Goal: Transaction & Acquisition: Obtain resource

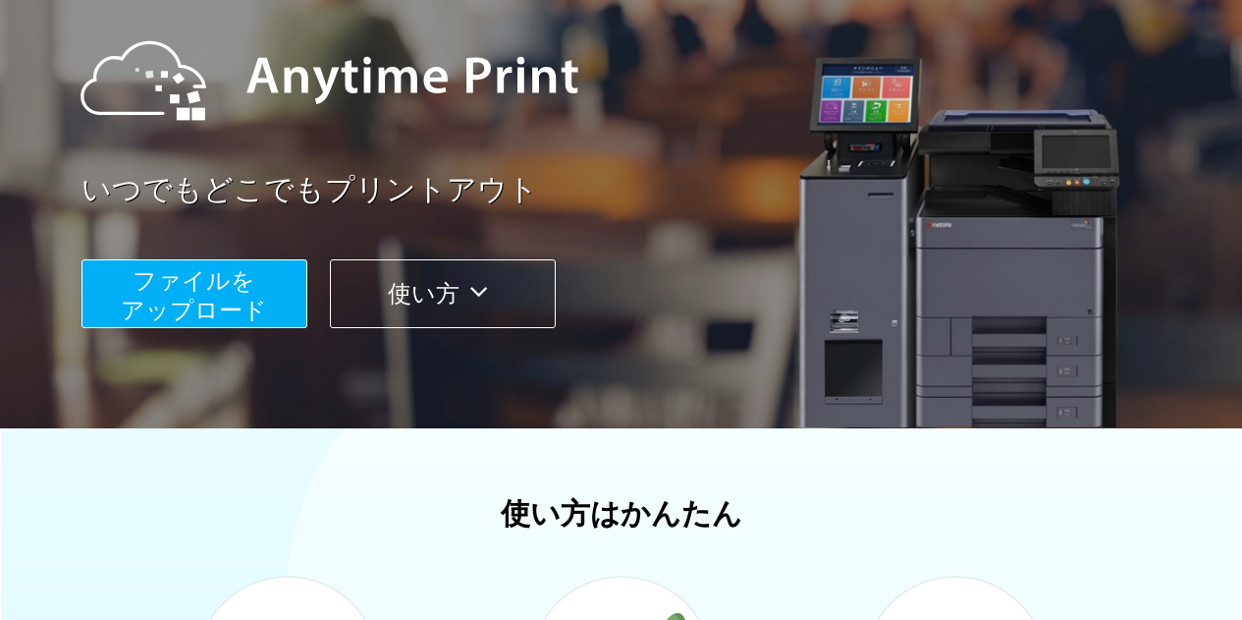
scroll to position [295, 0]
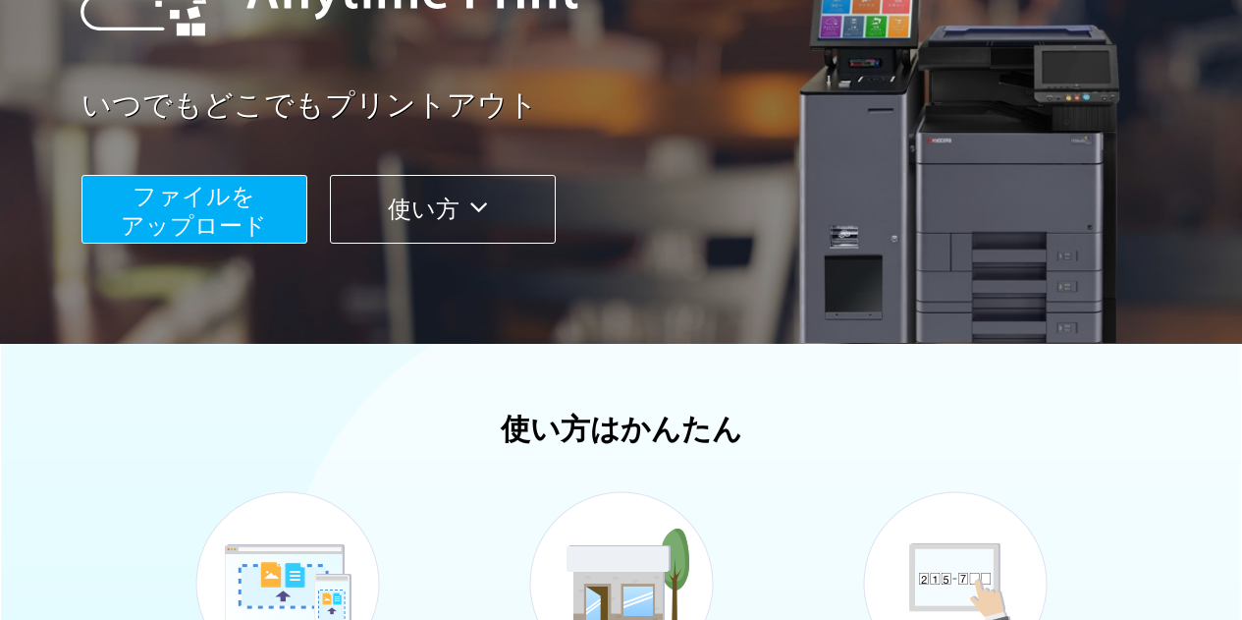
click at [210, 223] on span "ファイルを ​​アップロード" at bounding box center [194, 211] width 146 height 56
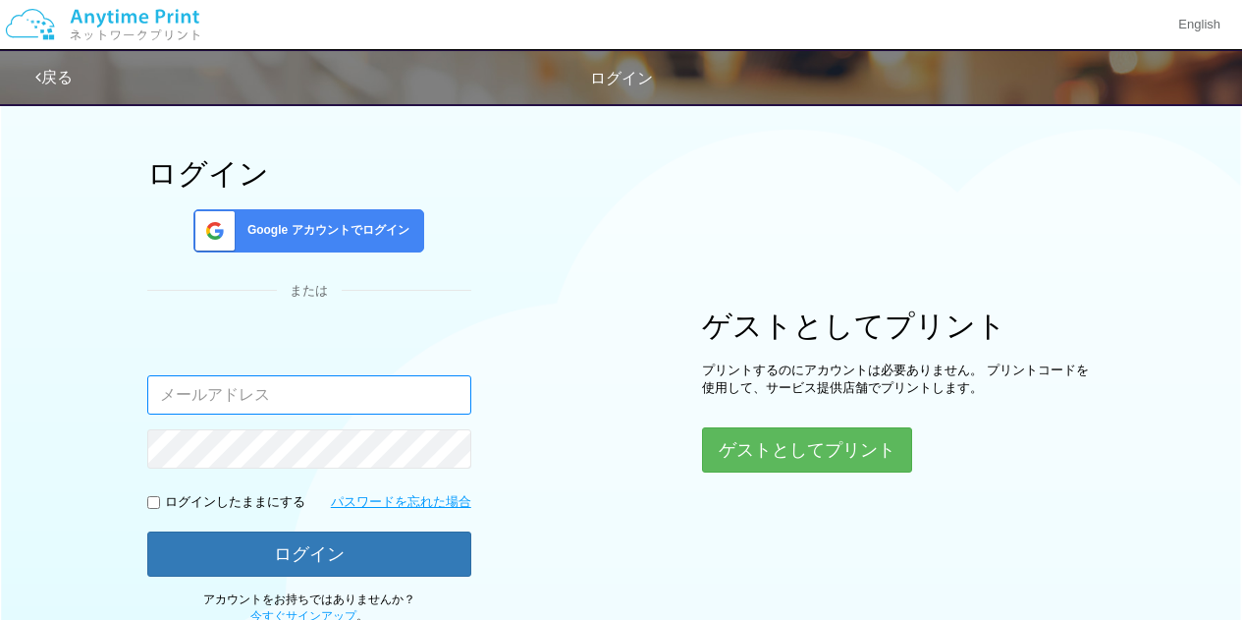
scroll to position [204, 0]
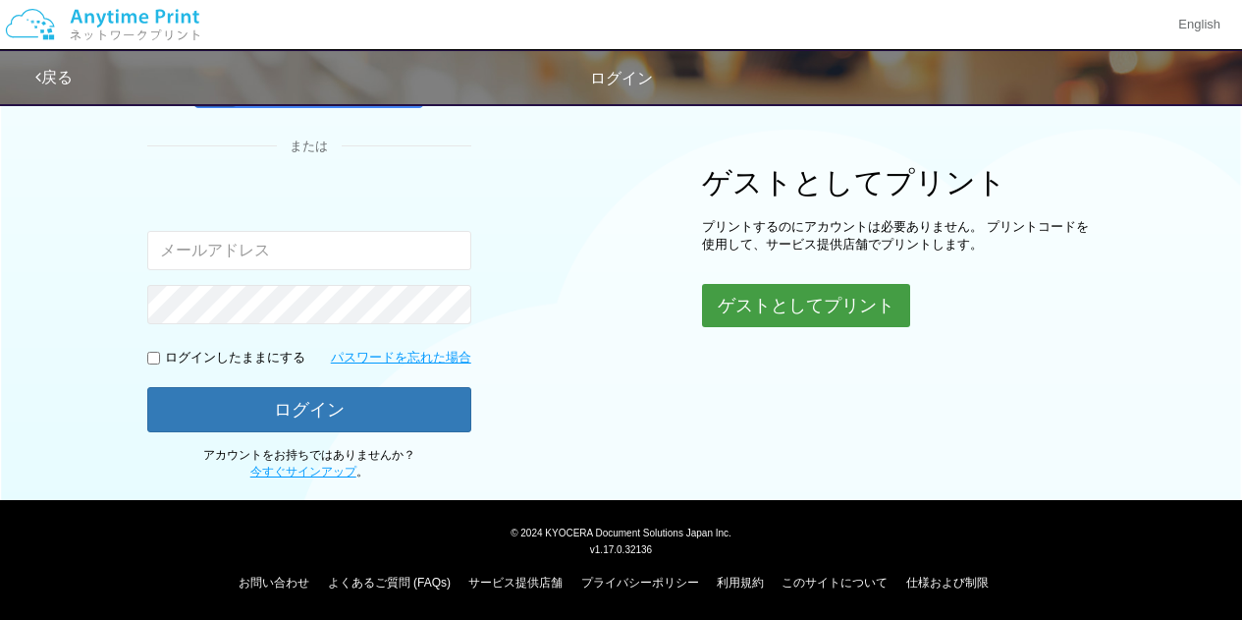
click at [839, 312] on button "ゲストとしてプリント" at bounding box center [806, 305] width 208 height 43
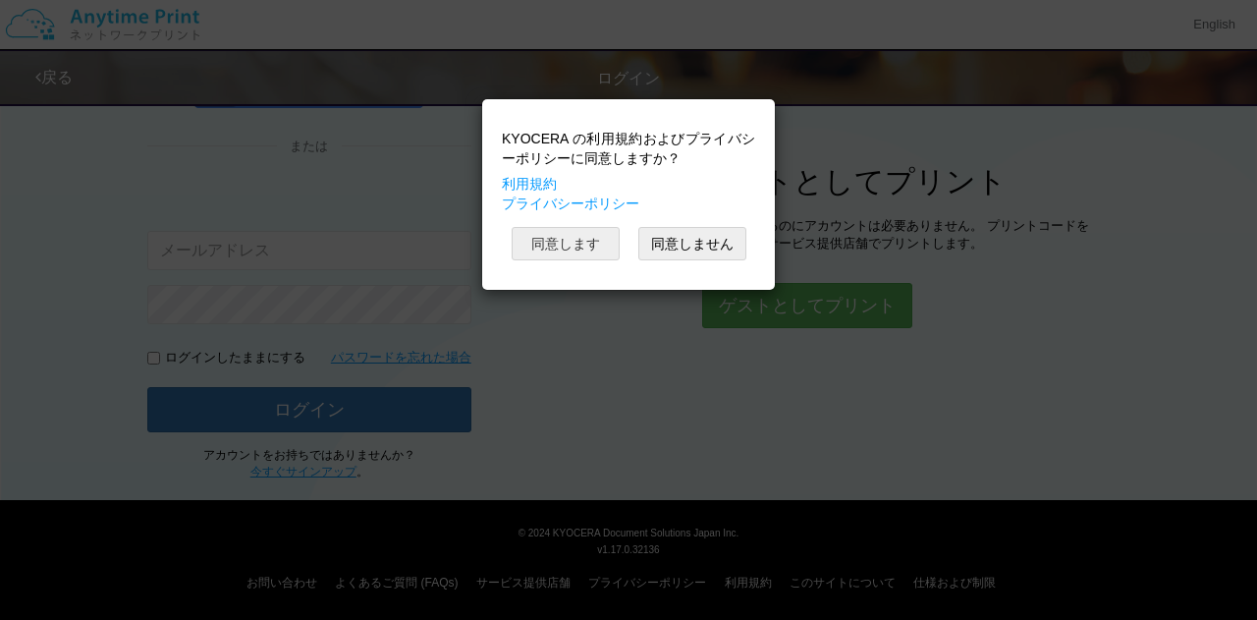
click at [565, 231] on button "同意します" at bounding box center [566, 243] width 108 height 33
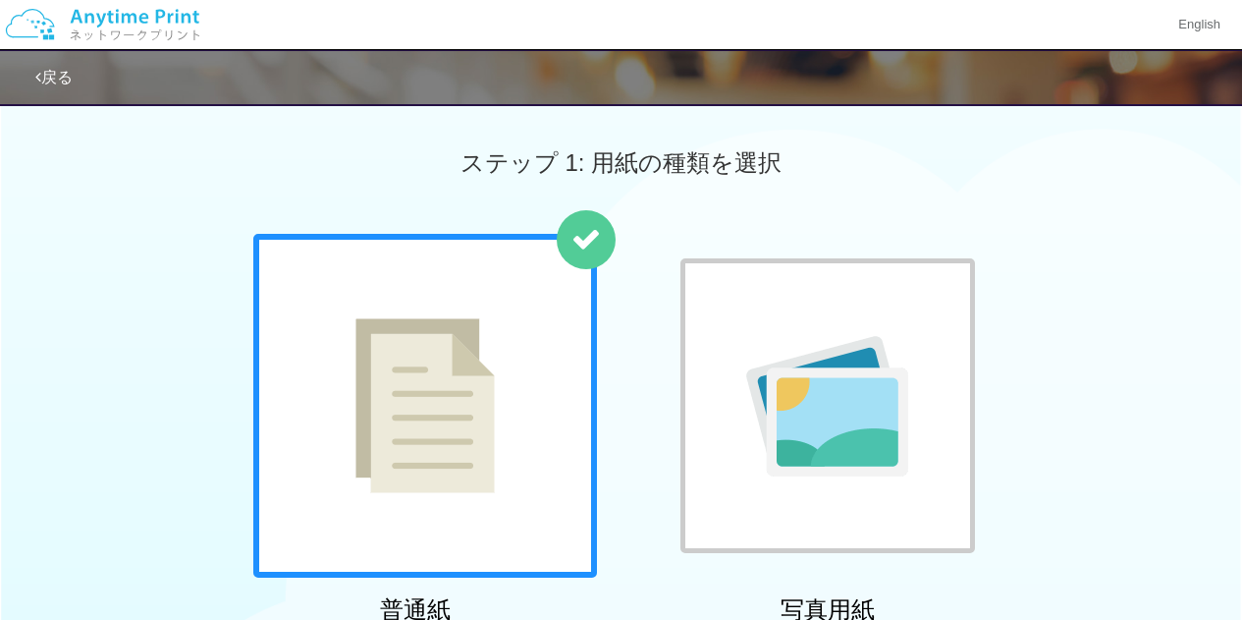
click at [417, 445] on img at bounding box center [424, 405] width 139 height 175
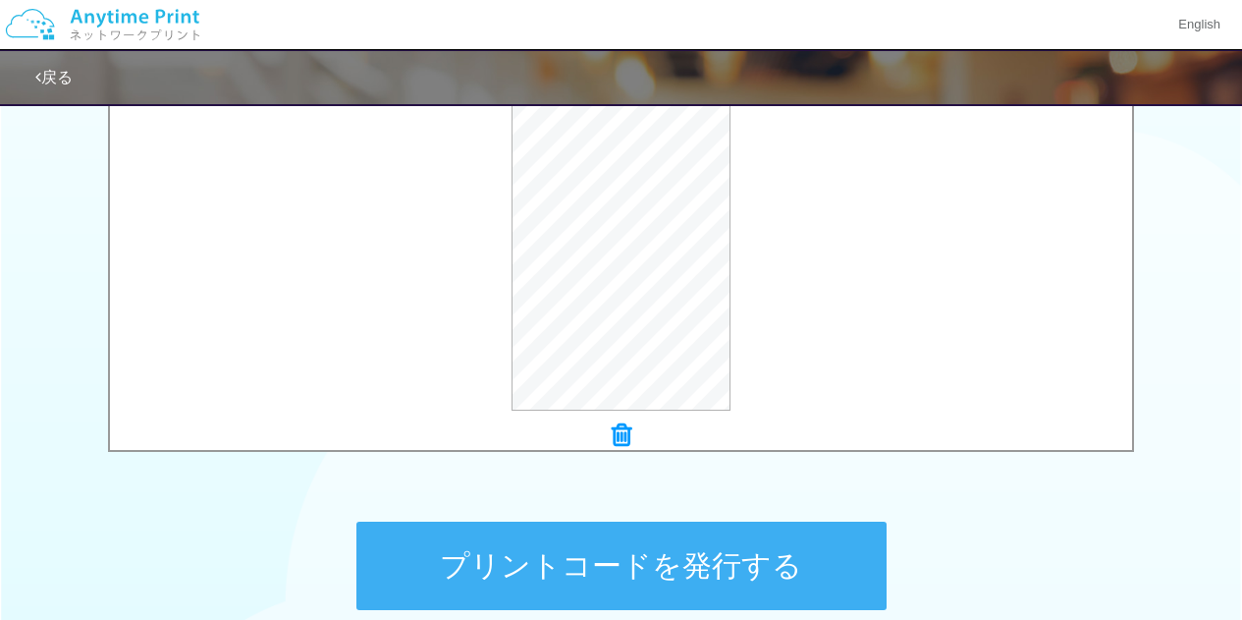
scroll to position [874, 0]
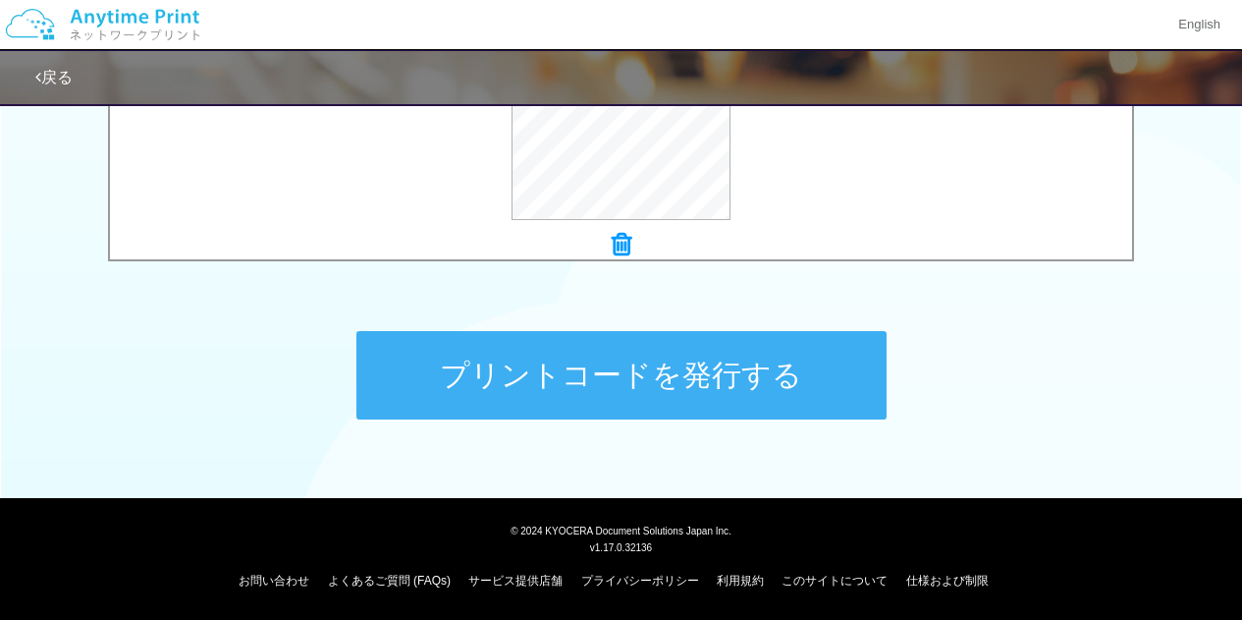
click at [743, 360] on button "プリントコードを発行する" at bounding box center [621, 375] width 530 height 88
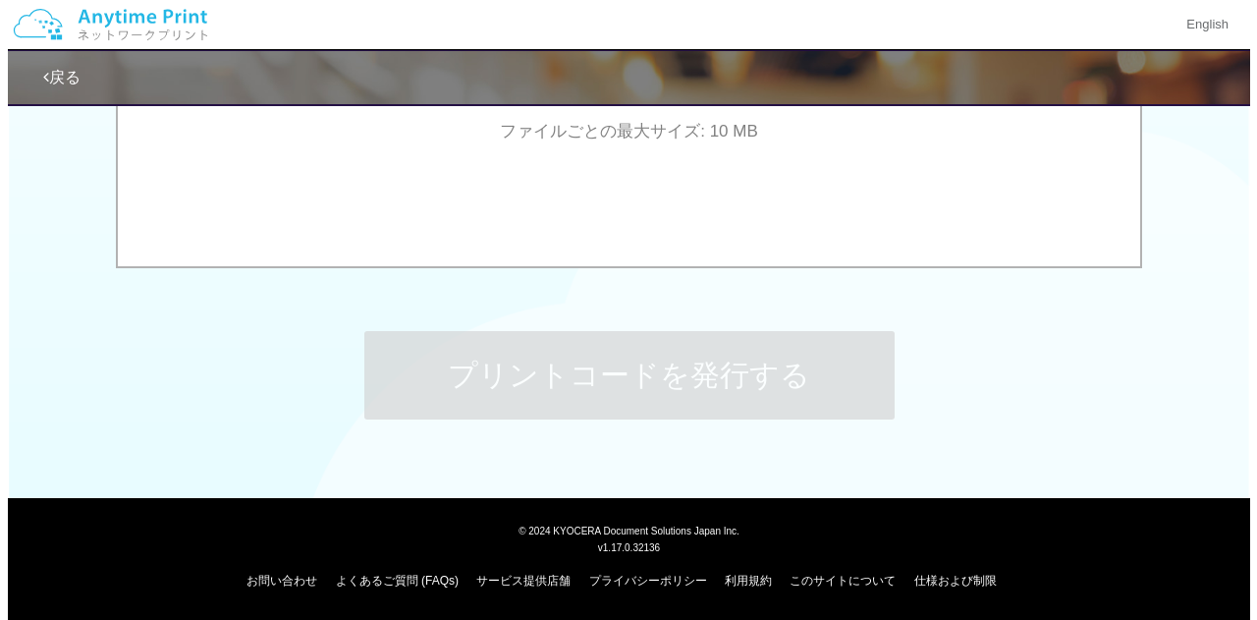
scroll to position [0, 0]
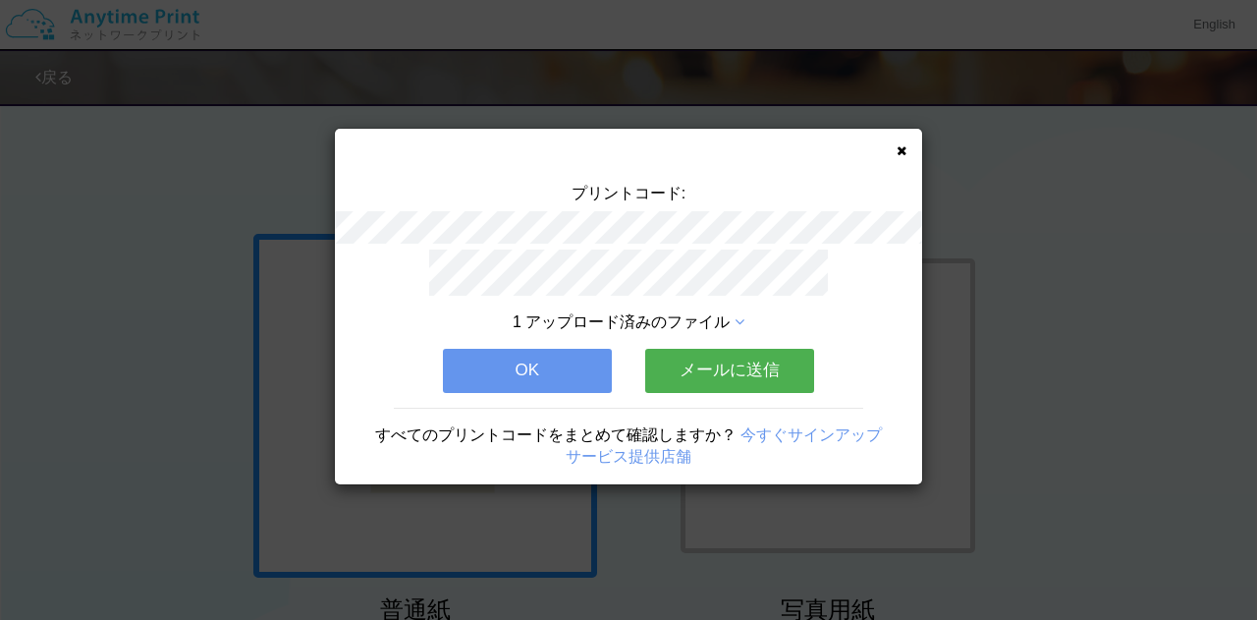
click at [738, 314] on icon at bounding box center [739, 322] width 10 height 16
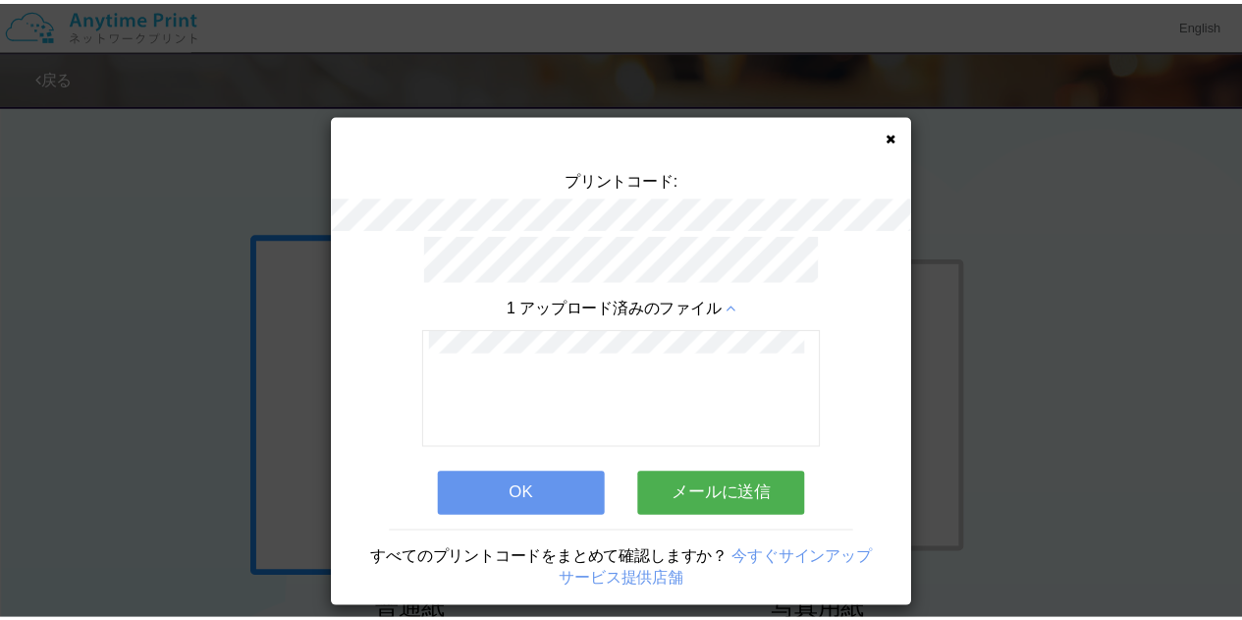
scroll to position [25, 0]
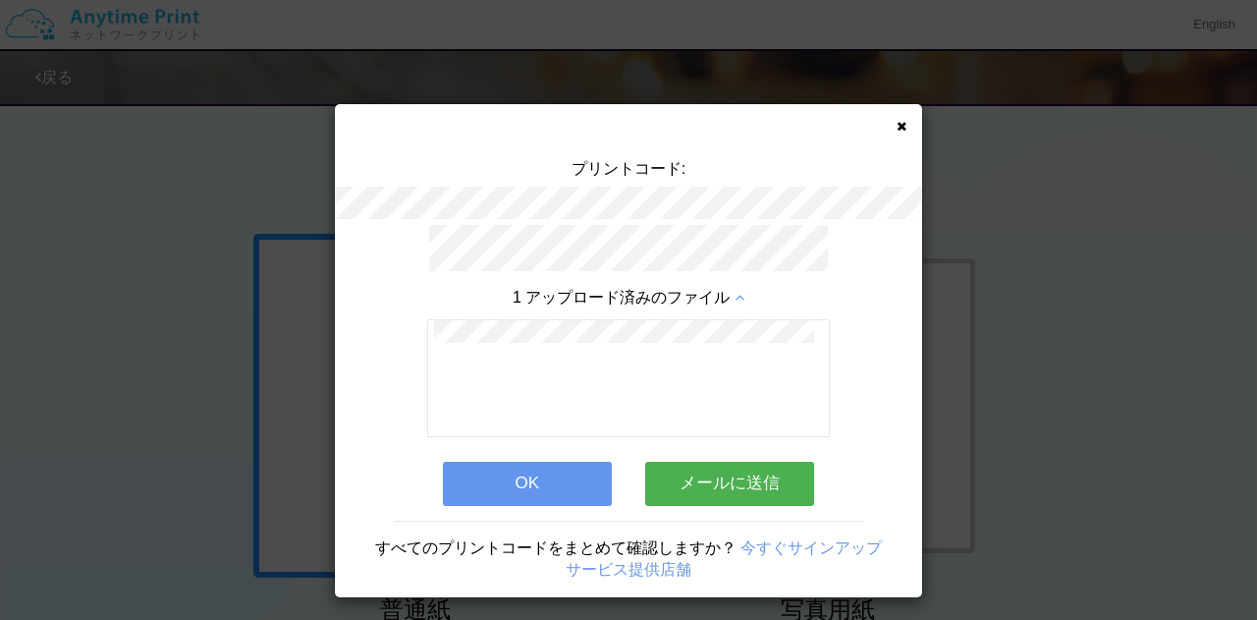
click at [896, 122] on icon at bounding box center [901, 126] width 10 height 13
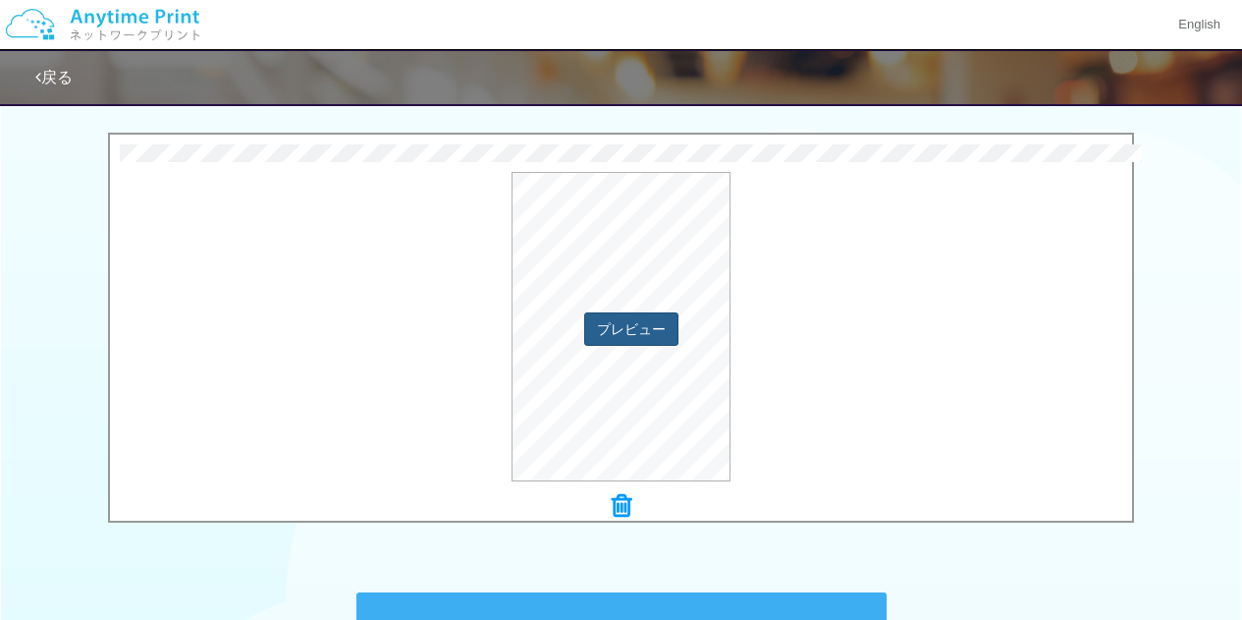
scroll to position [589, 0]
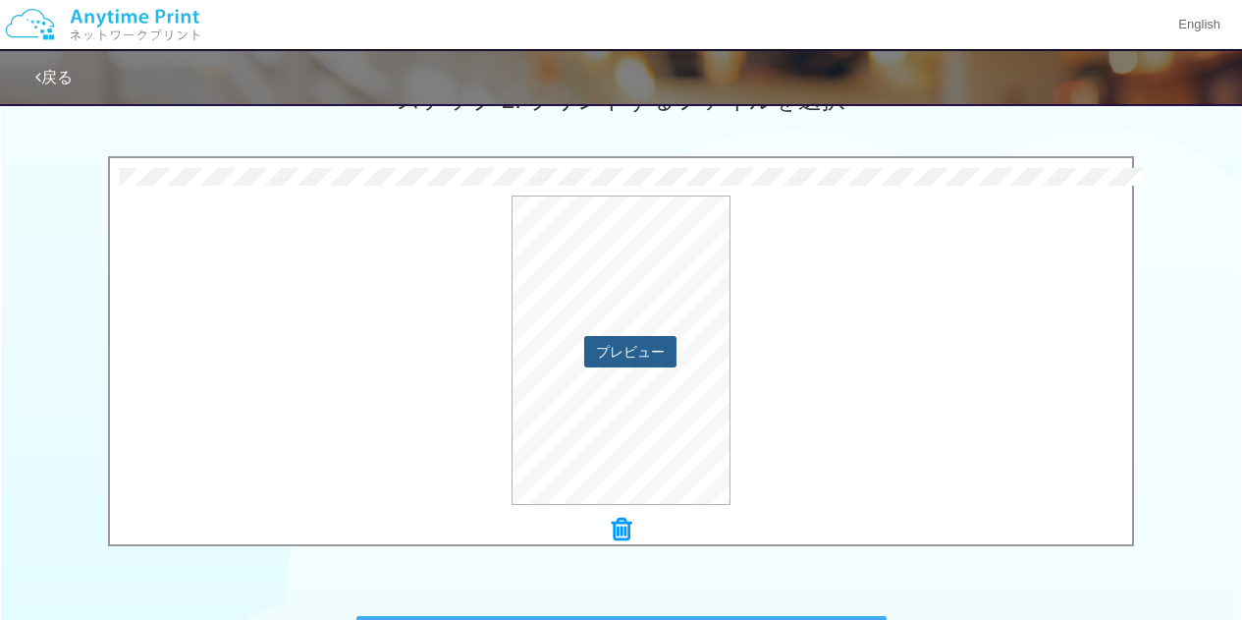
drag, startPoint x: 660, startPoint y: 244, endPoint x: 656, endPoint y: 345, distance: 101.2
click at [656, 345] on button "プレビュー" at bounding box center [630, 351] width 92 height 31
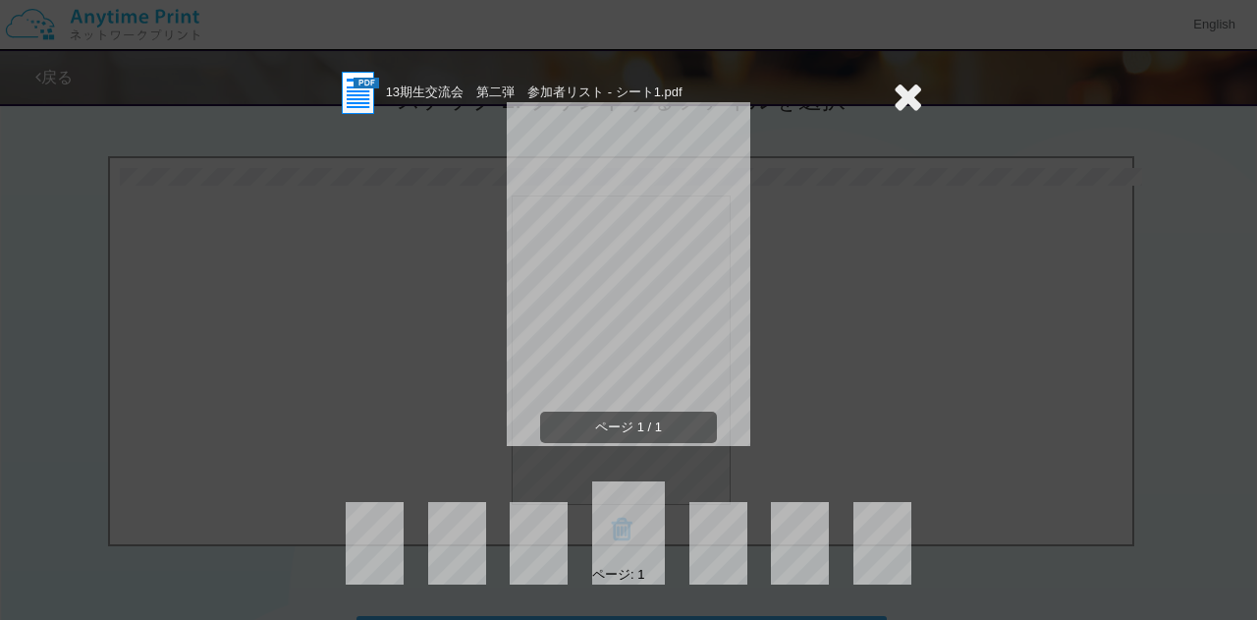
click at [927, 346] on div "13期生交流会　第二弾　参加者リスト - シート1.pdf ページ 1 / 1 ページ: 1" at bounding box center [628, 310] width 1257 height 620
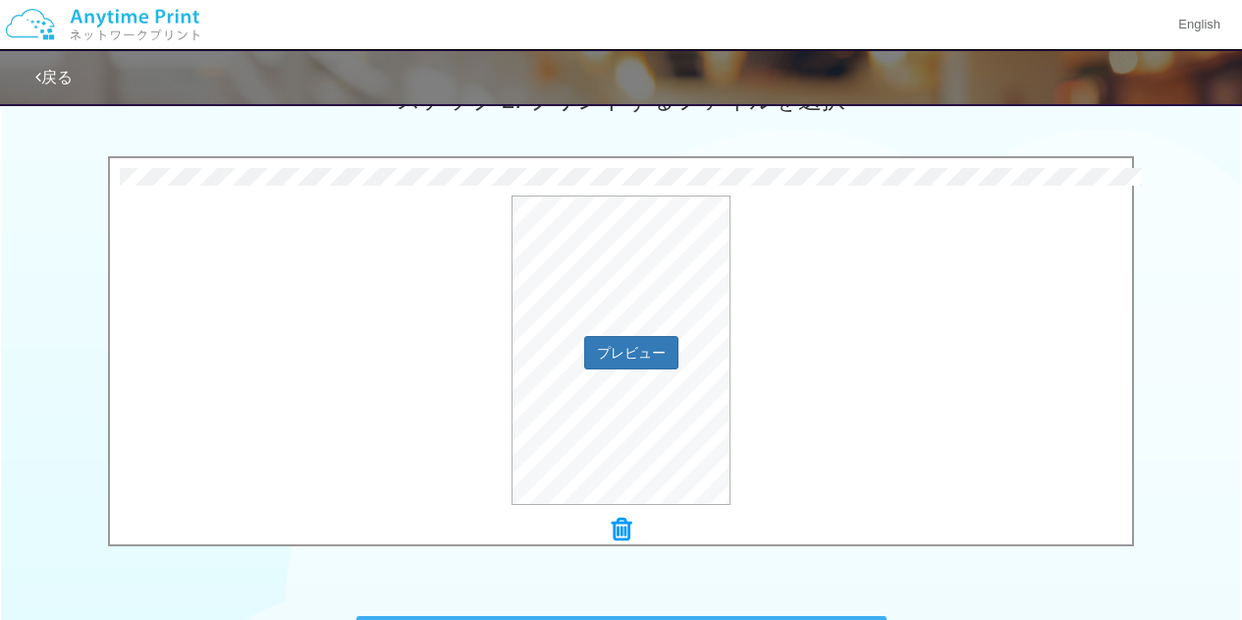
click at [796, 277] on div "プレビュー" at bounding box center [621, 349] width 1022 height 309
click at [412, 223] on div "プレビュー" at bounding box center [621, 355] width 1022 height 309
drag, startPoint x: 415, startPoint y: 225, endPoint x: 354, endPoint y: 281, distance: 82.7
click at [354, 281] on div "プレビュー" at bounding box center [621, 355] width 1022 height 309
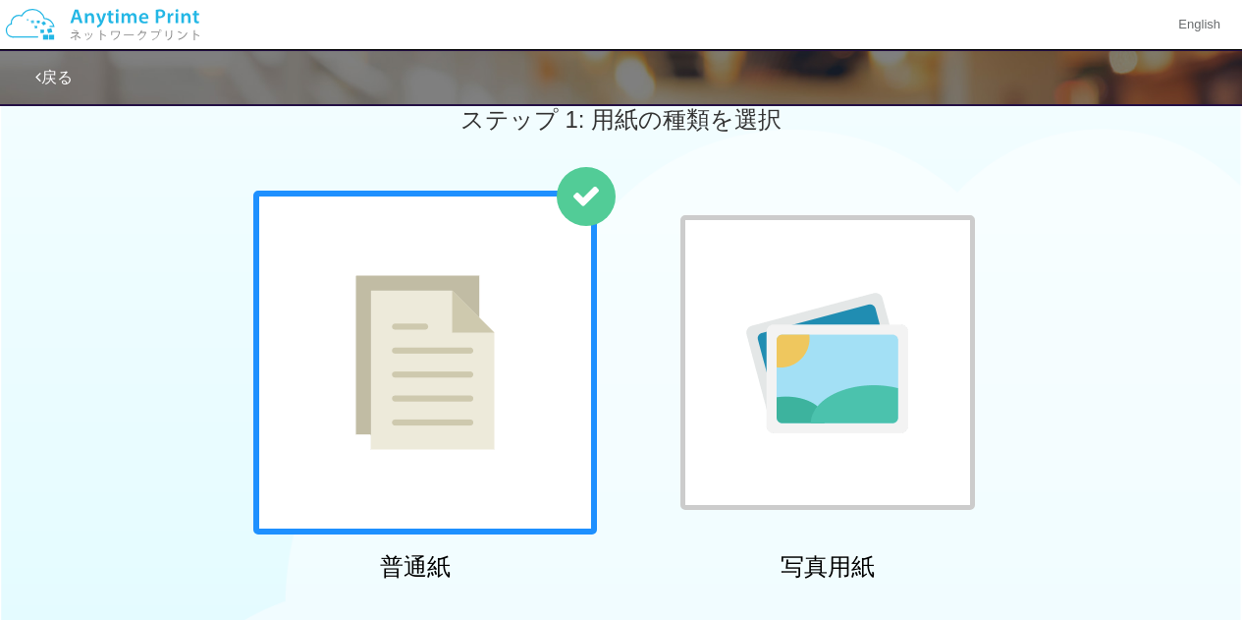
scroll to position [0, 0]
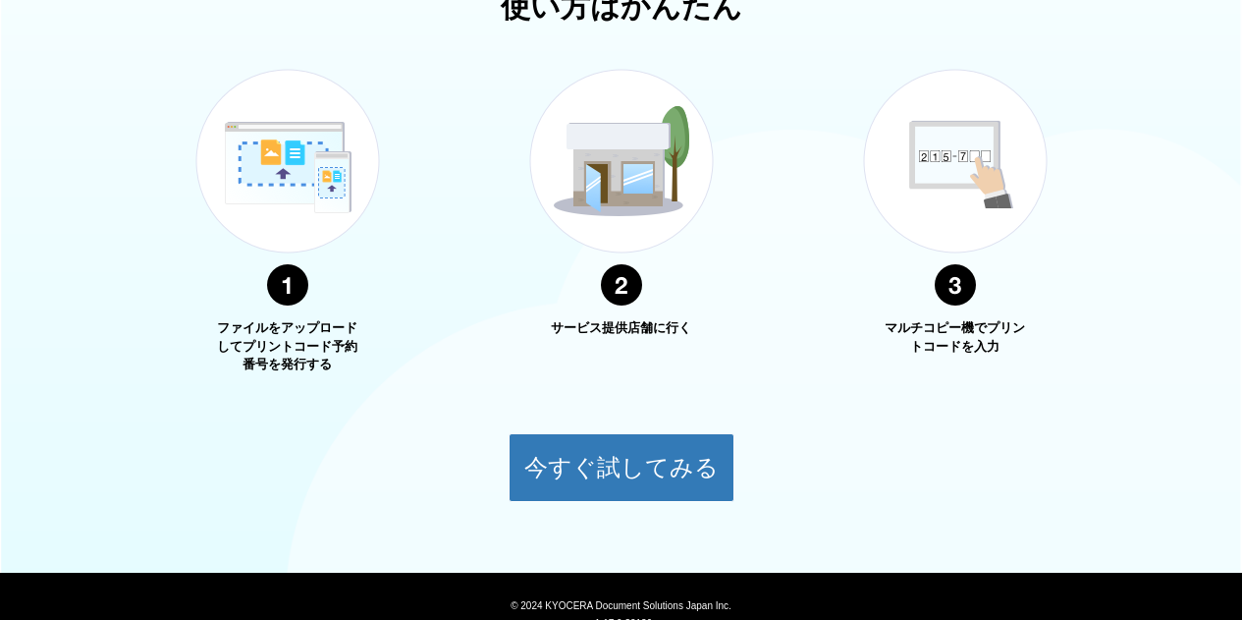
scroll to position [693, 0]
